Goal: Task Accomplishment & Management: Use online tool/utility

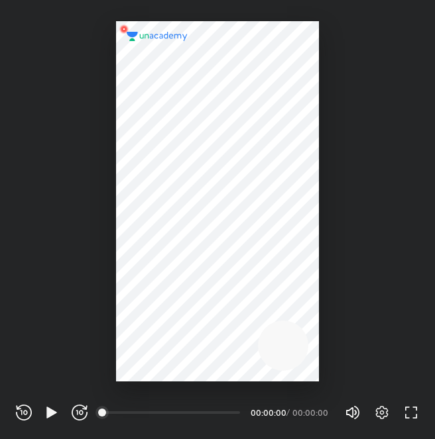
scroll to position [439, 435]
click at [381, 414] on icon "button" at bounding box center [382, 413] width 5 height 5
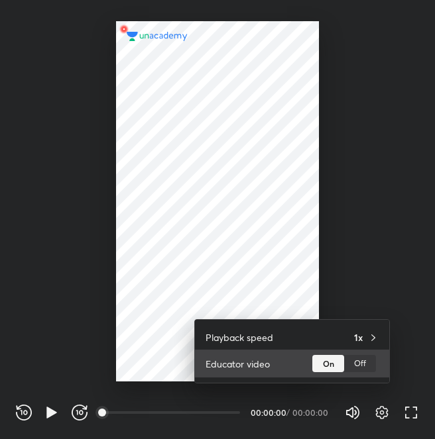
click at [367, 364] on div "Off" at bounding box center [360, 363] width 32 height 17
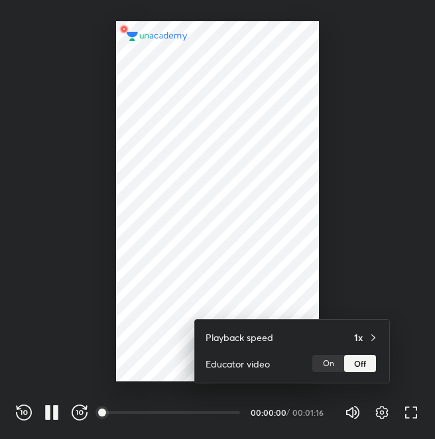
click at [380, 268] on div at bounding box center [217, 219] width 435 height 439
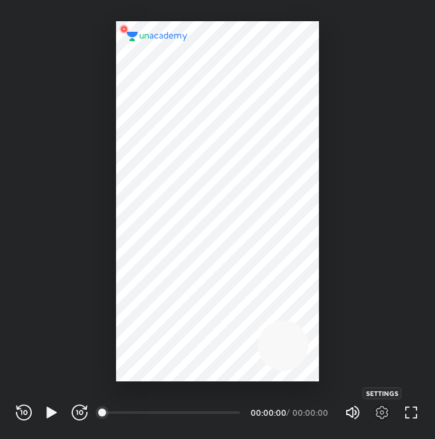
click at [387, 411] on icon "button" at bounding box center [382, 412] width 13 height 13
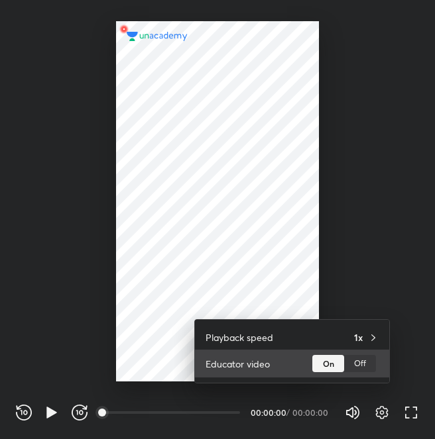
click at [357, 365] on div "Off" at bounding box center [360, 363] width 32 height 17
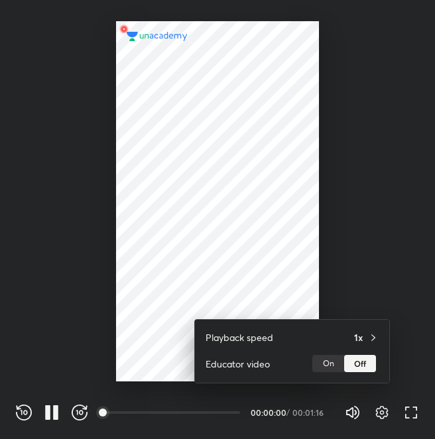
click at [359, 181] on div at bounding box center [217, 219] width 435 height 439
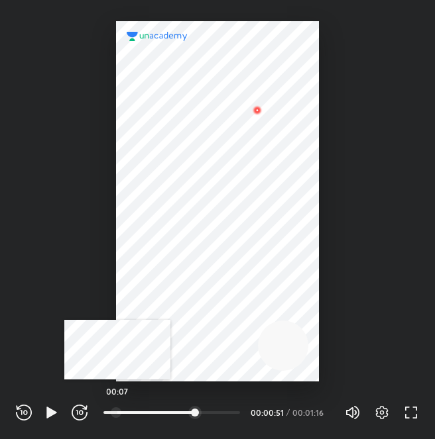
click at [117, 416] on div at bounding box center [116, 413] width 11 height 11
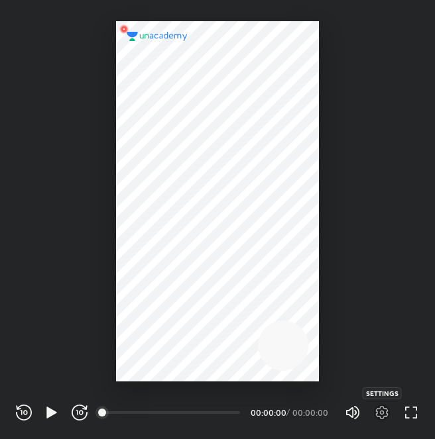
click at [381, 410] on icon "button" at bounding box center [382, 413] width 16 height 16
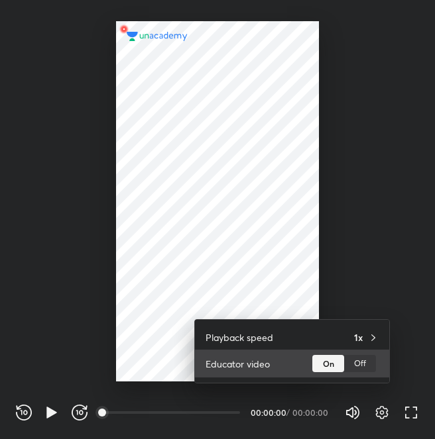
click at [361, 361] on div "Off" at bounding box center [360, 363] width 32 height 17
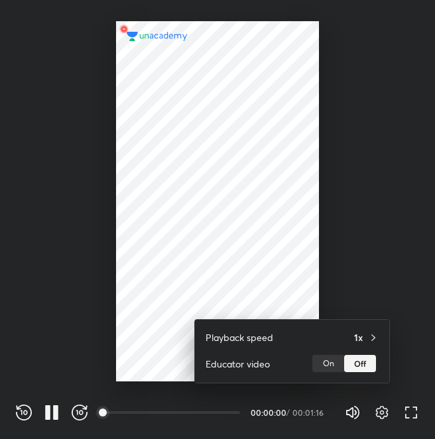
click at [321, 221] on div at bounding box center [217, 219] width 435 height 439
